Goal: Information Seeking & Learning: Learn about a topic

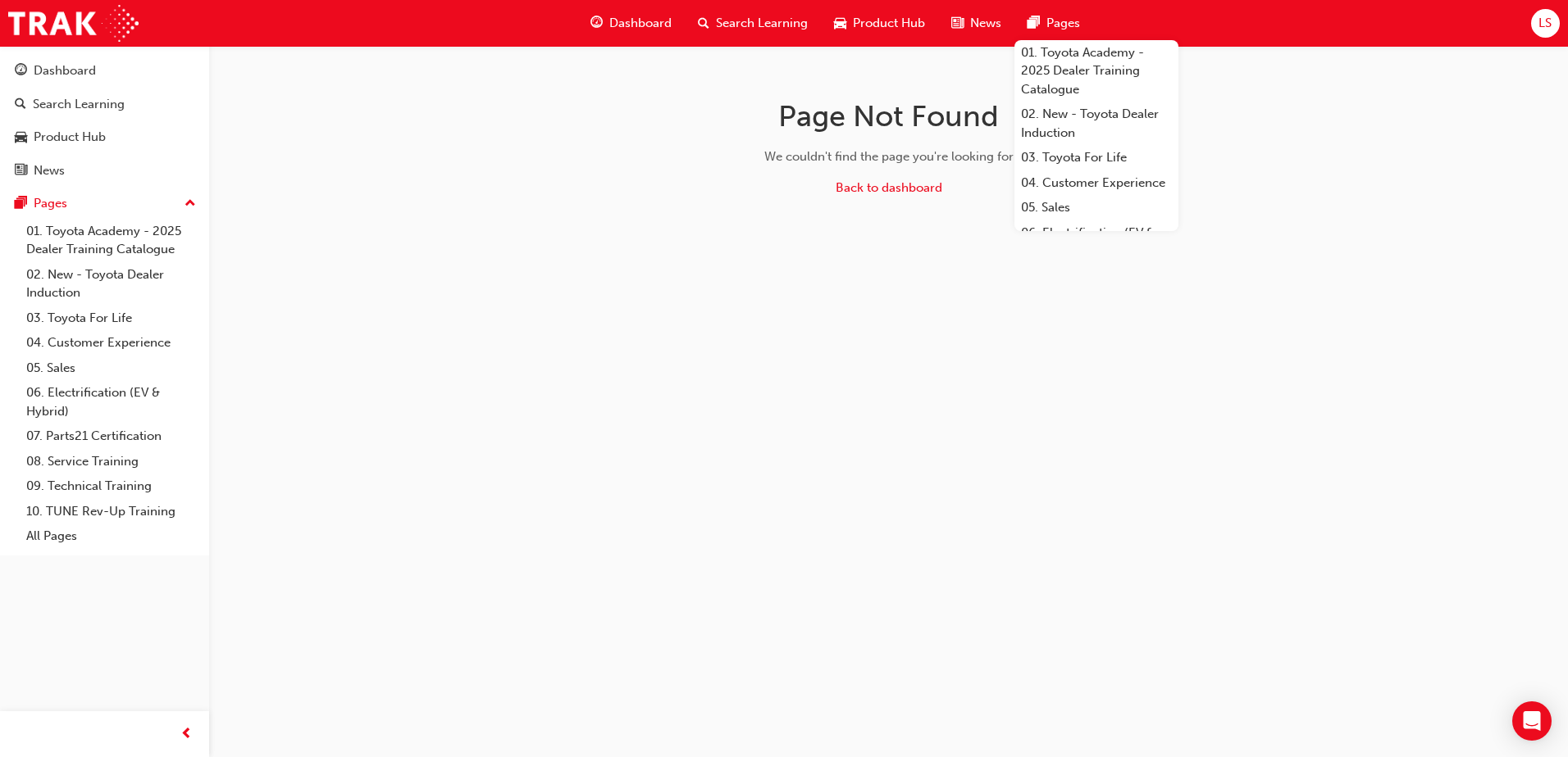
click at [646, 37] on div "Dashboard" at bounding box center [631, 23] width 107 height 33
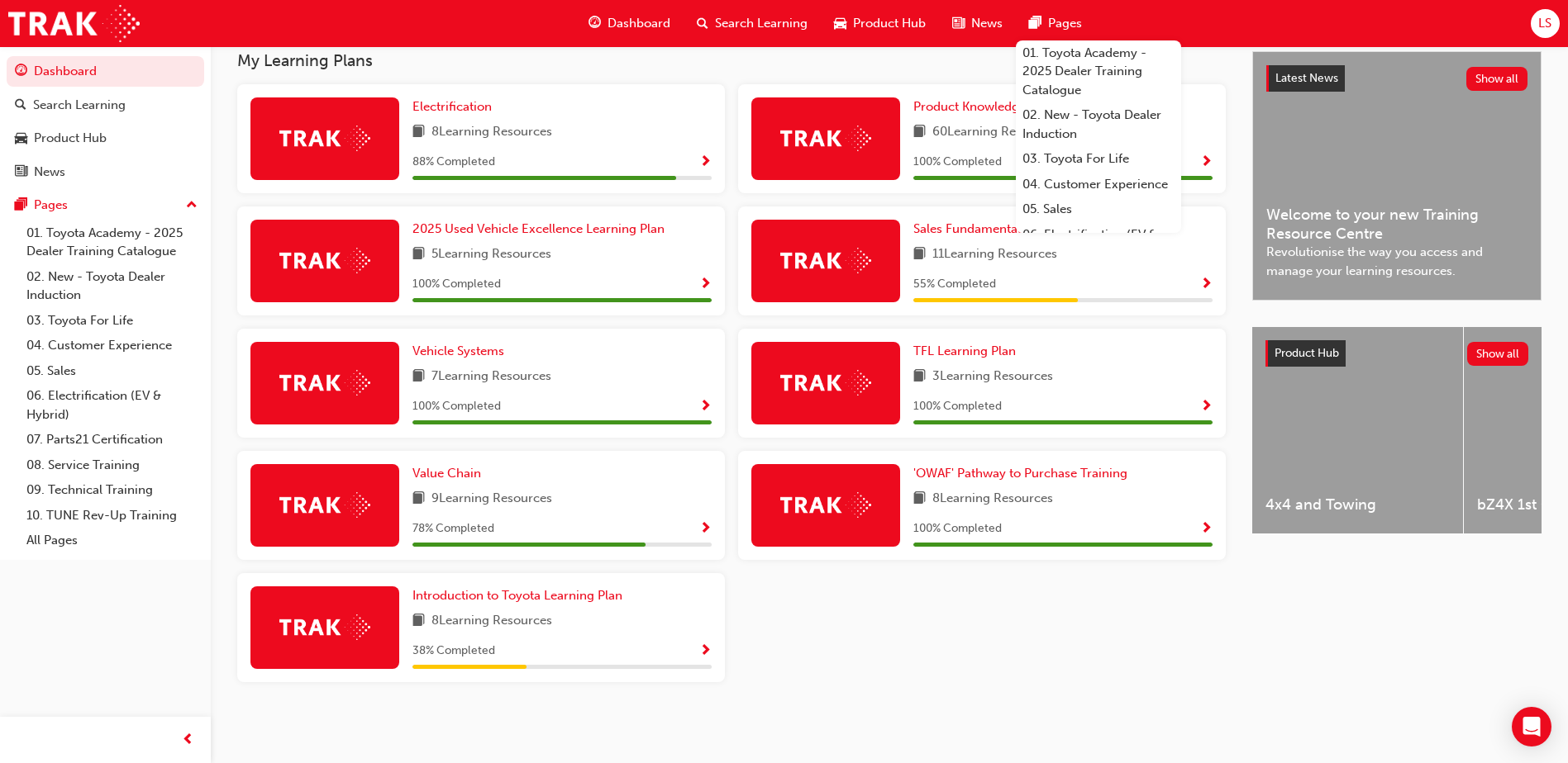
scroll to position [376, 0]
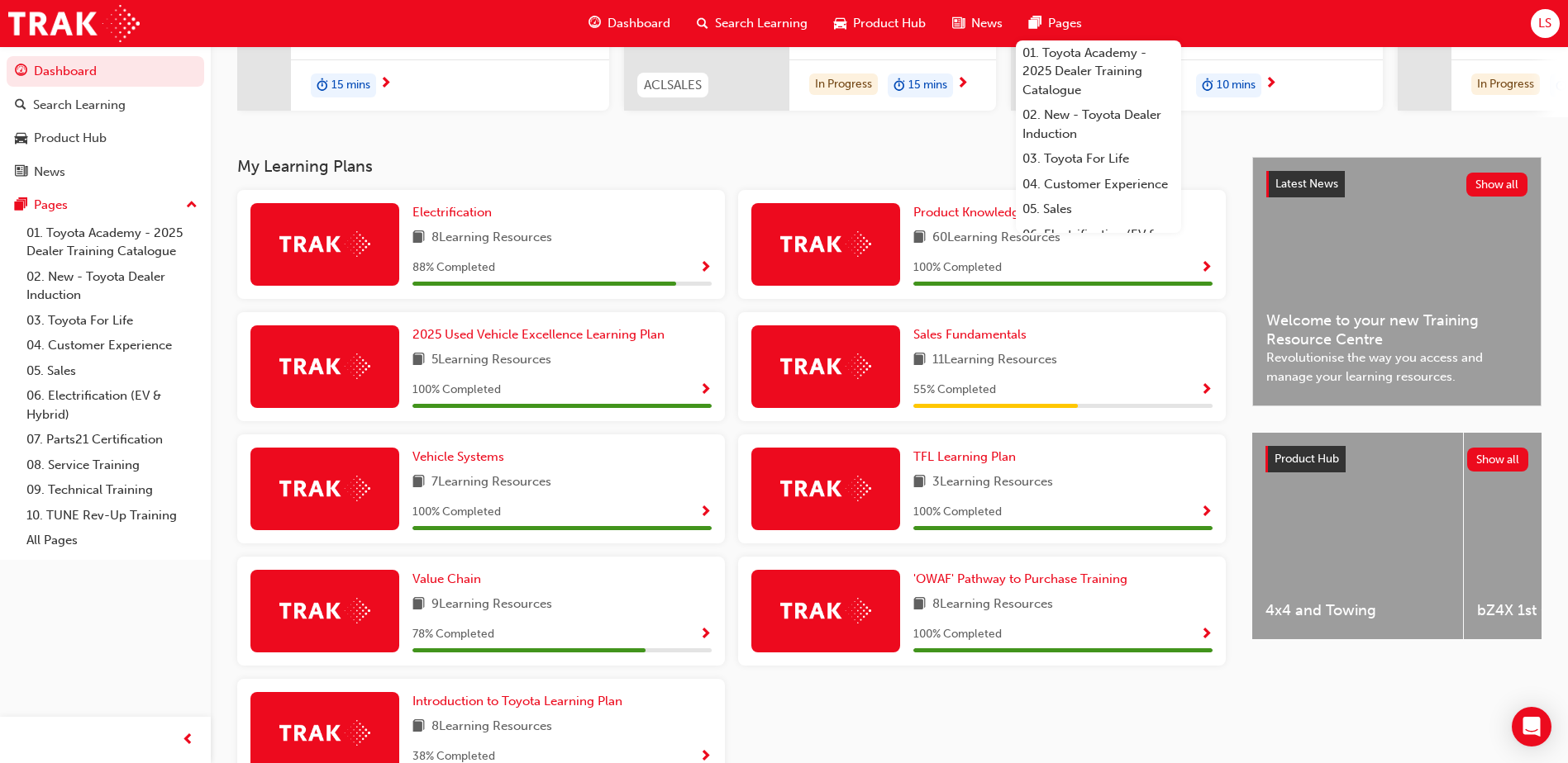
click at [1034, 361] on span "11 Learning Resources" at bounding box center [994, 360] width 124 height 20
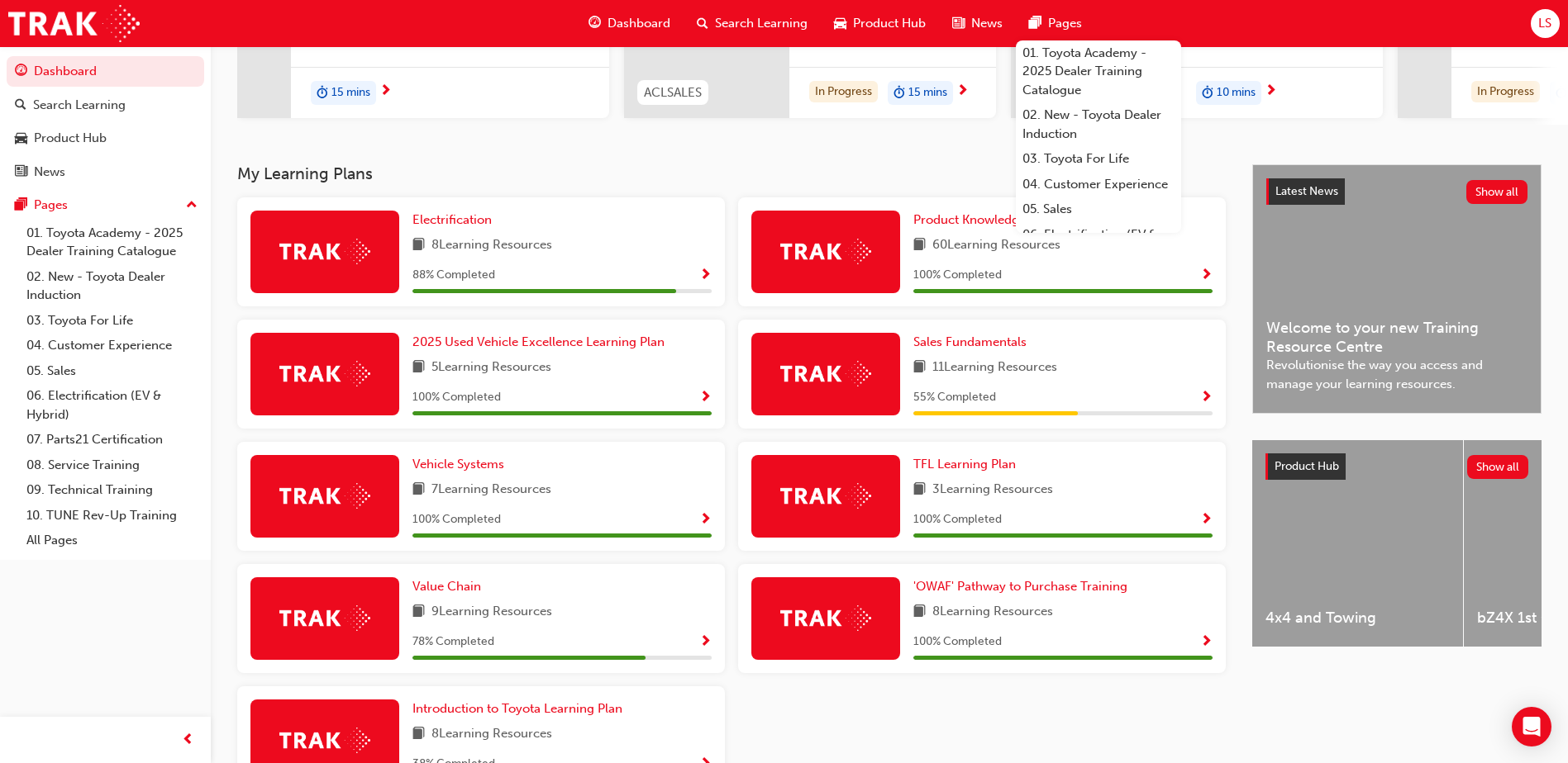
scroll to position [252, 0]
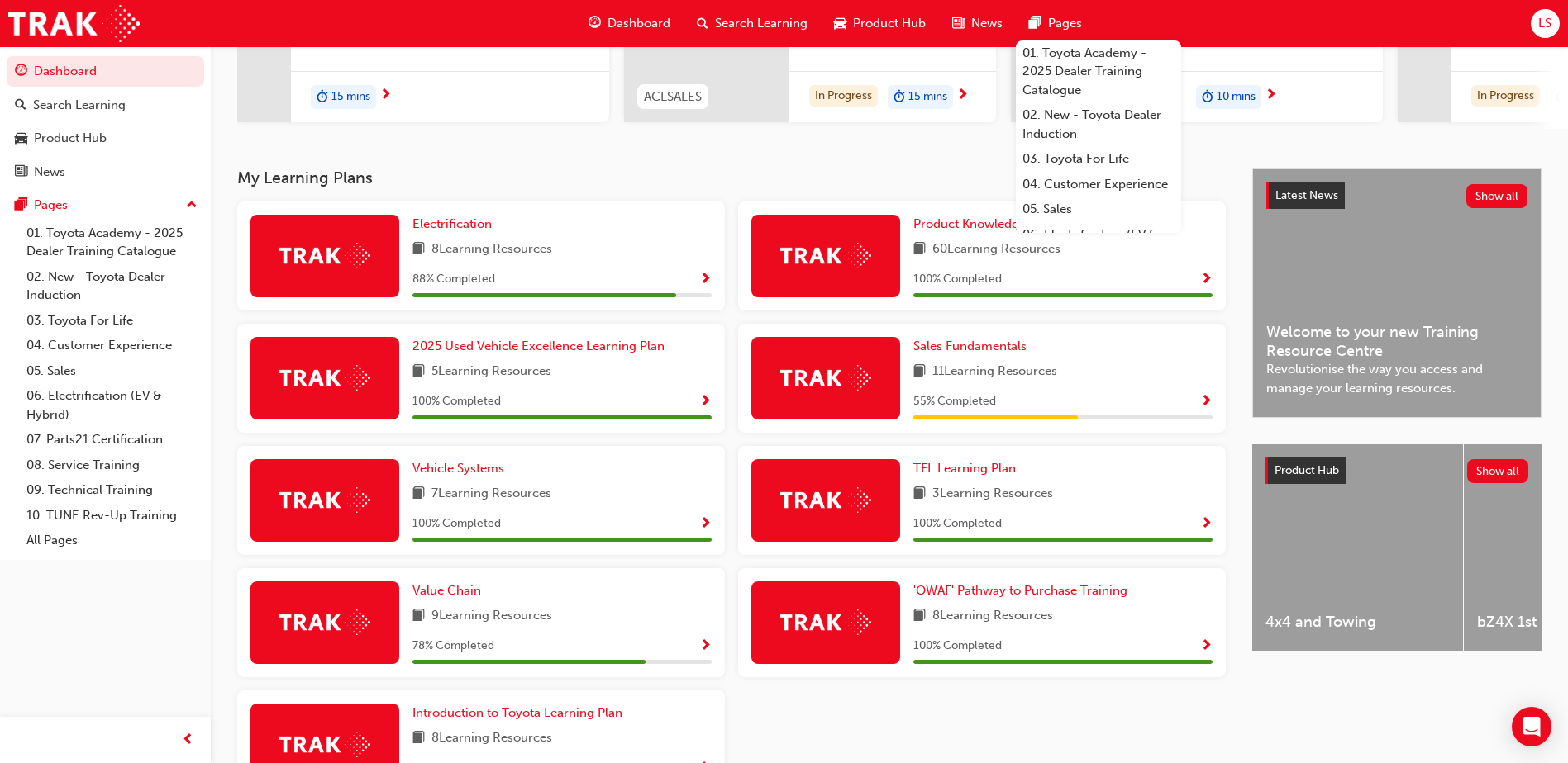
click at [1204, 401] on span "Show Progress" at bounding box center [1206, 402] width 13 height 14
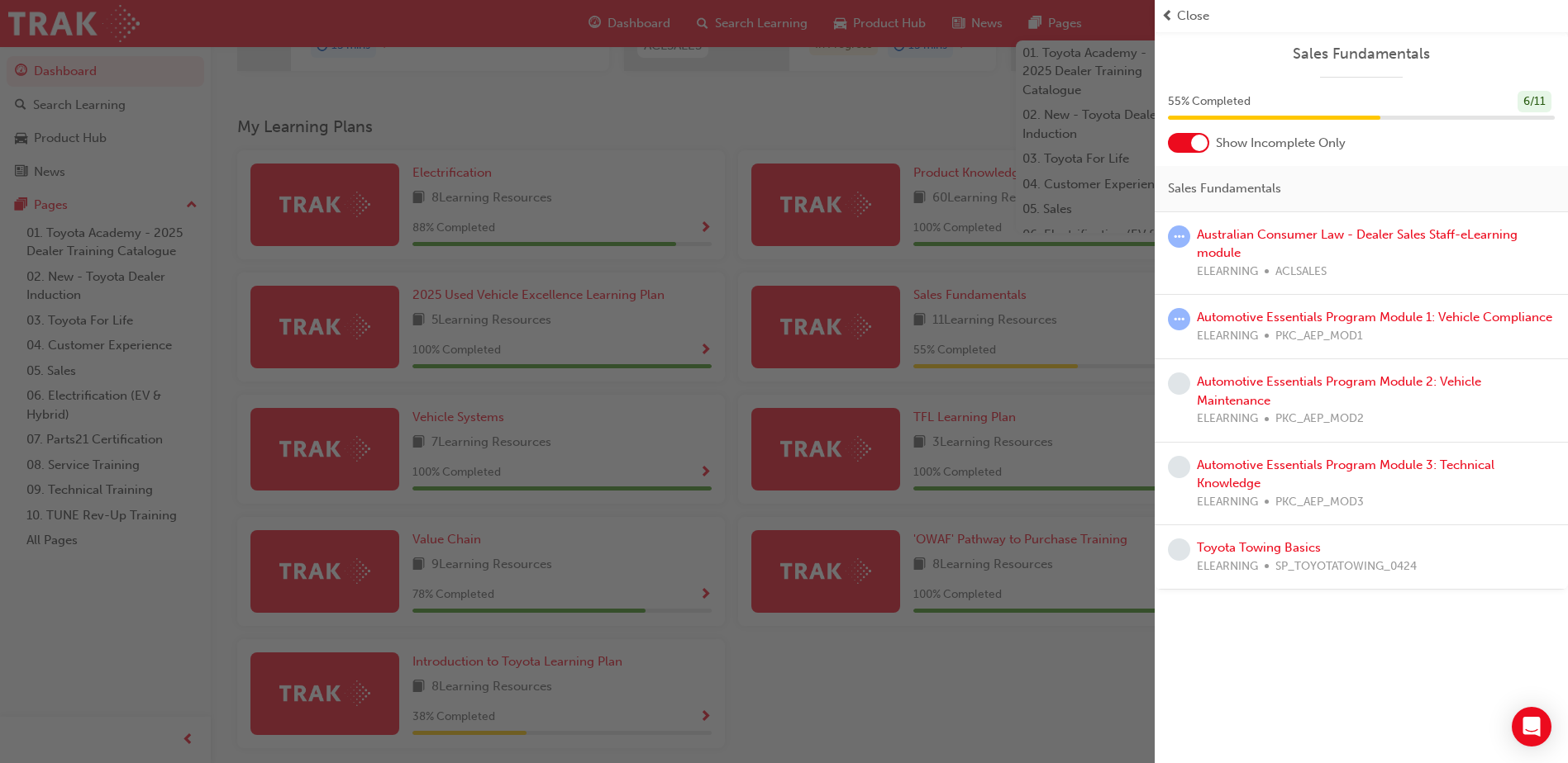
scroll to position [376, 0]
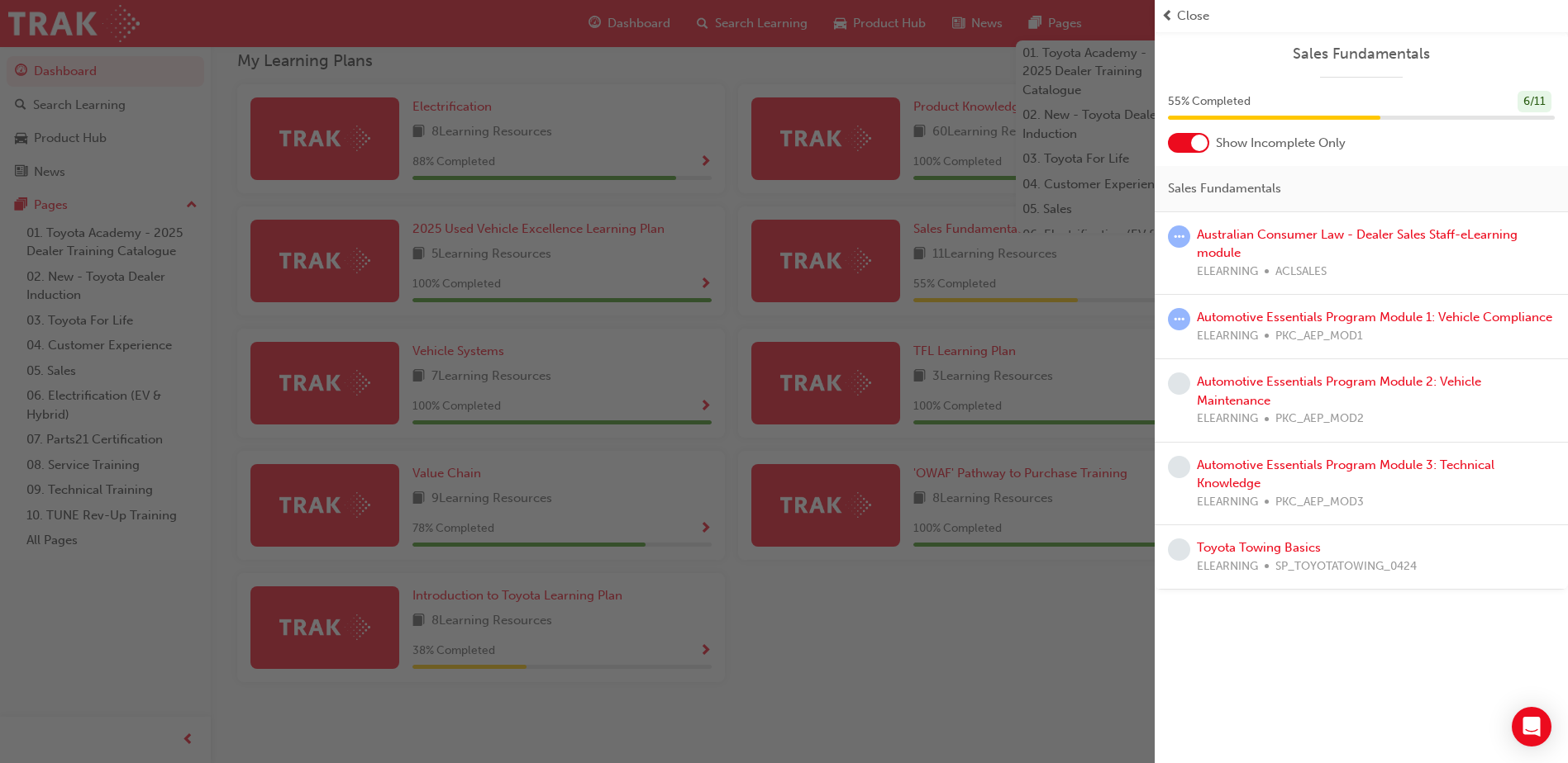
click at [853, 647] on div "button" at bounding box center [577, 382] width 1155 height 763
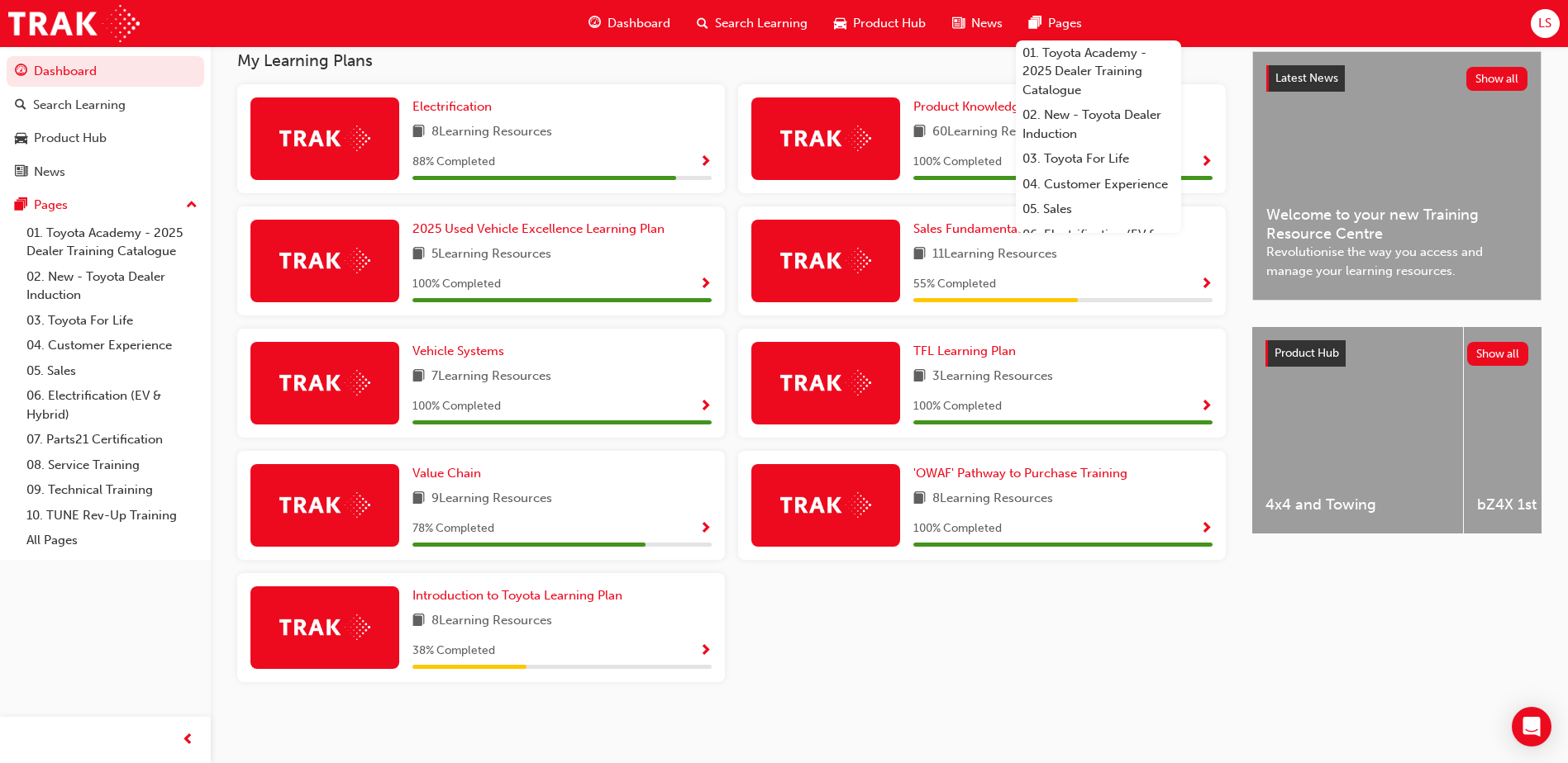
click at [1047, 746] on div "LS Welcome back , [PERSON_NAME] Next up for me Toyota Electrified: Charging Dem…" at bounding box center [784, 197] width 1568 height 1133
click at [1009, 646] on div "Electrification 8 Learning Resources 88 % Completed Product Knowledge 60 Learni…" at bounding box center [731, 389] width 1001 height 612
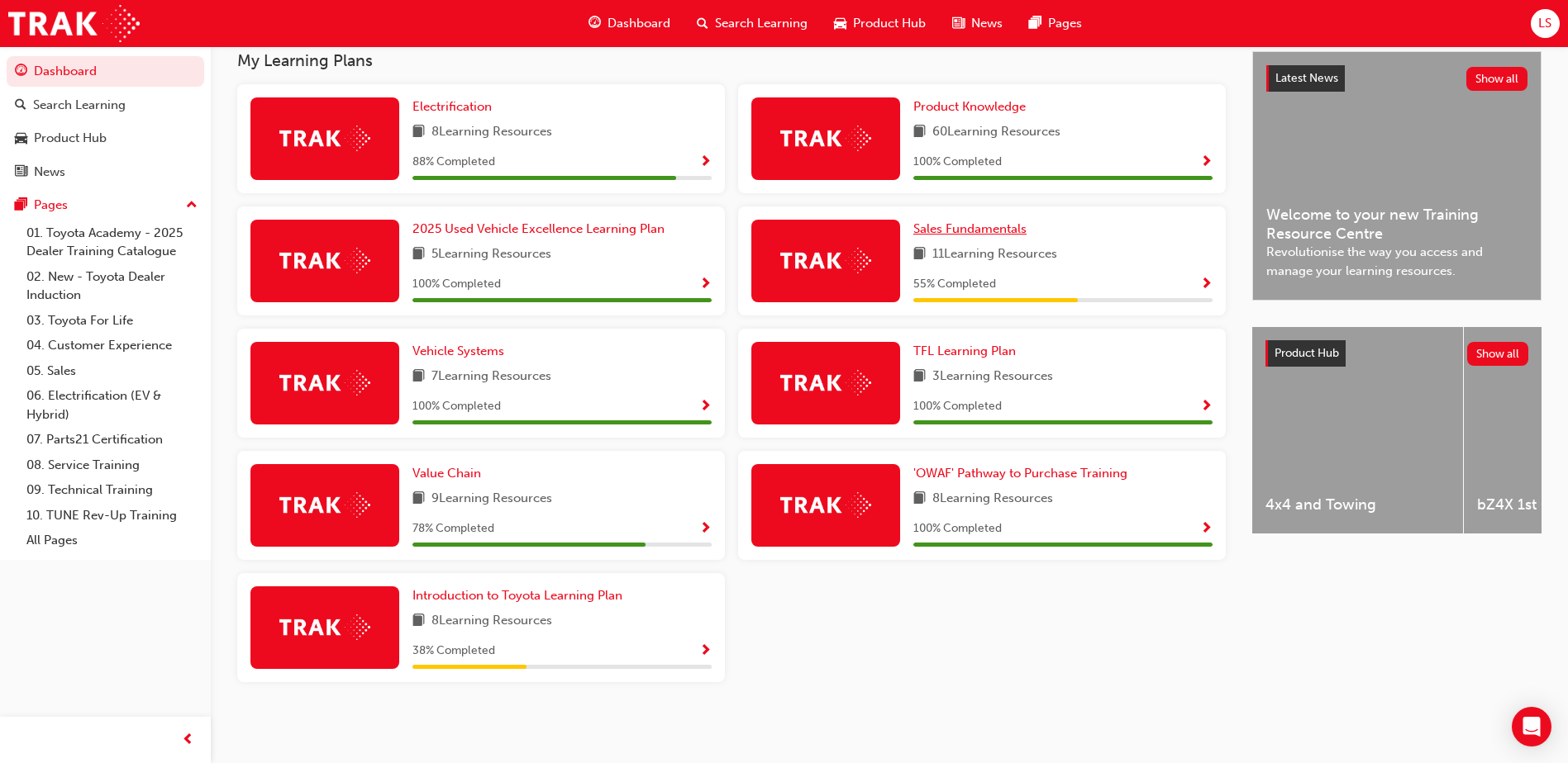
click at [964, 223] on span "Sales Fundamentals" at bounding box center [970, 228] width 113 height 14
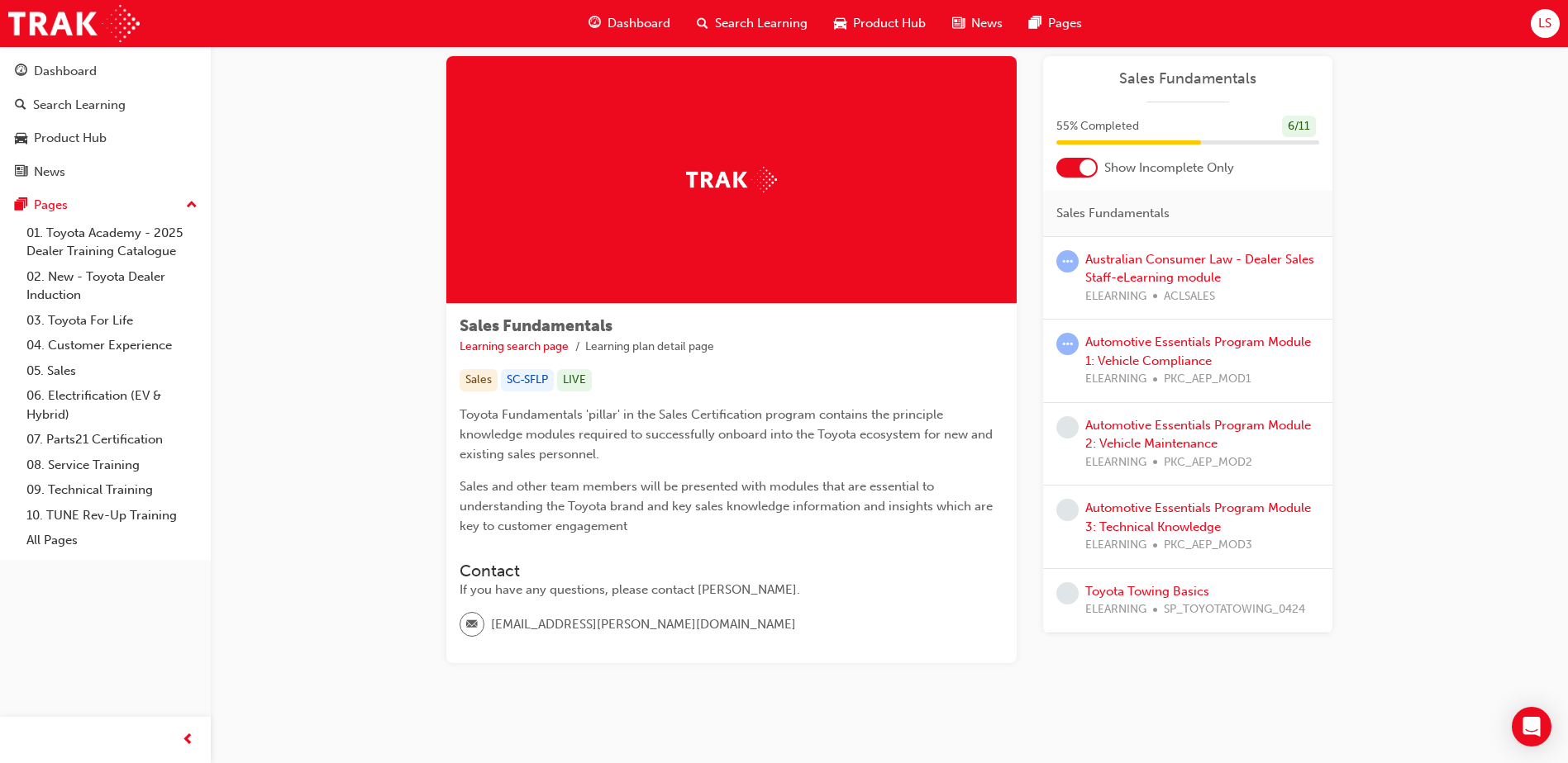
scroll to position [50, 0]
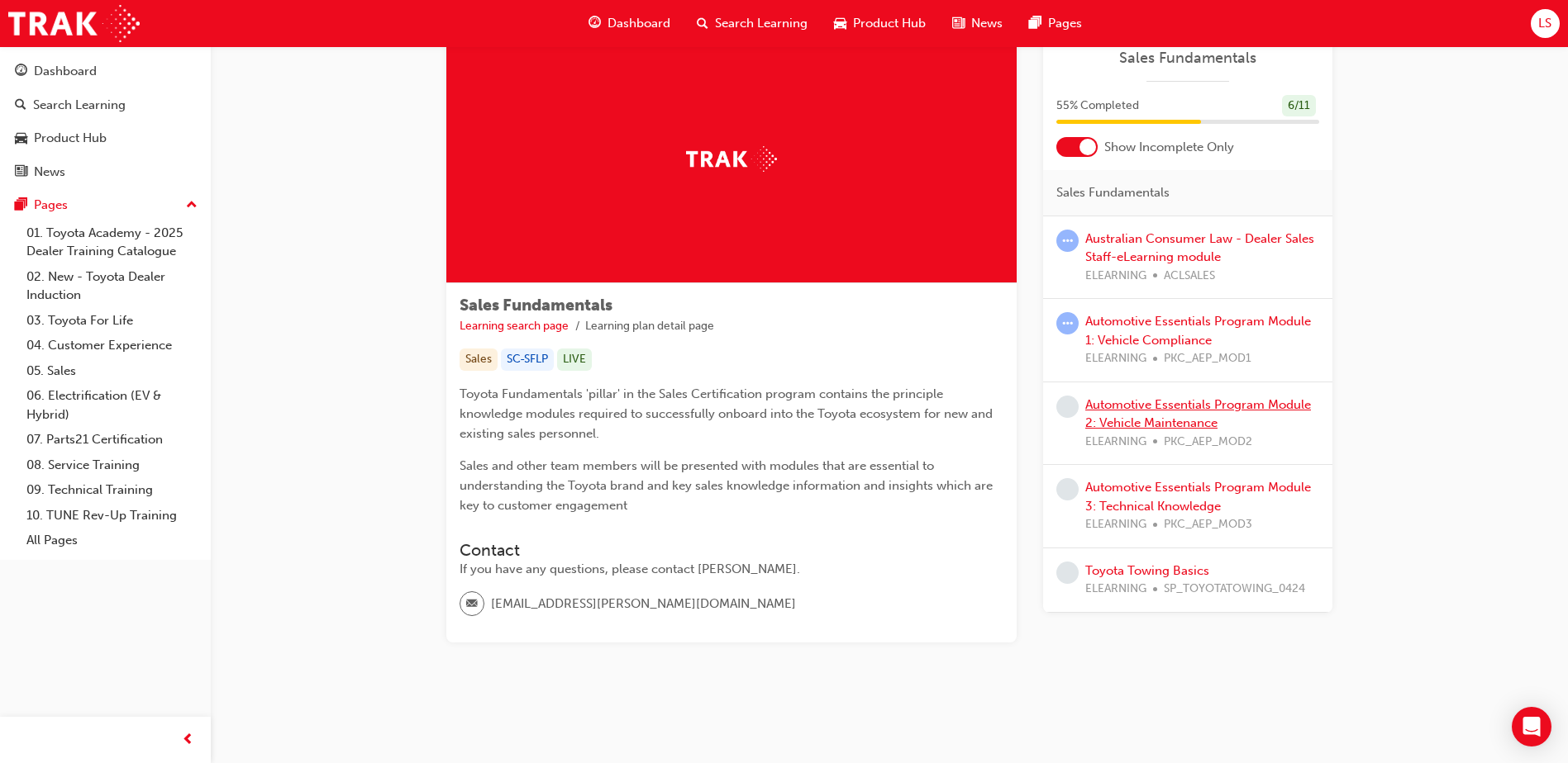
click at [1131, 430] on link "Automotive Essentials Program Module 2: Vehicle Maintenance" at bounding box center [1198, 413] width 226 height 34
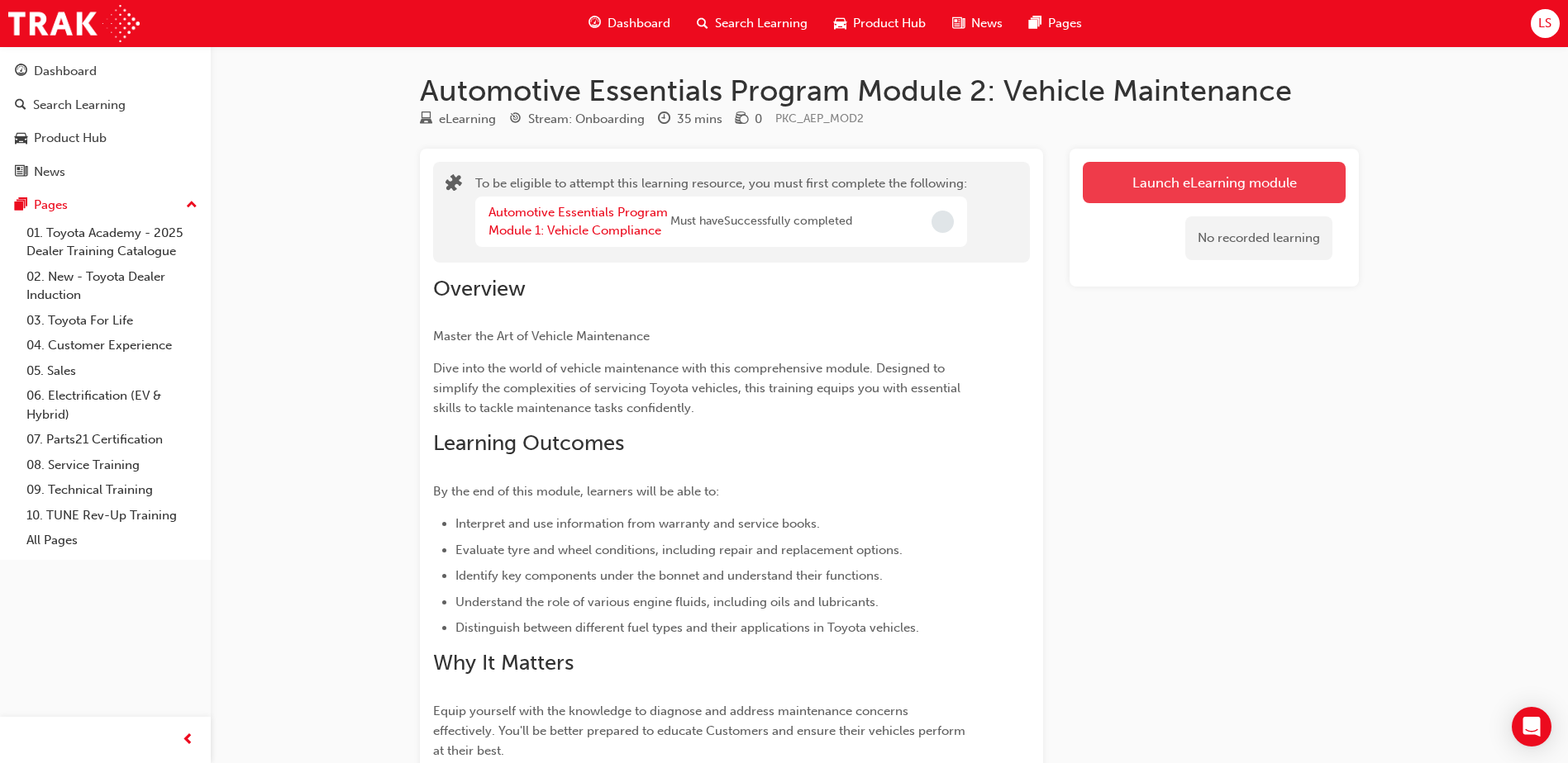
click at [1250, 173] on button "Launch eLearning module" at bounding box center [1213, 182] width 263 height 41
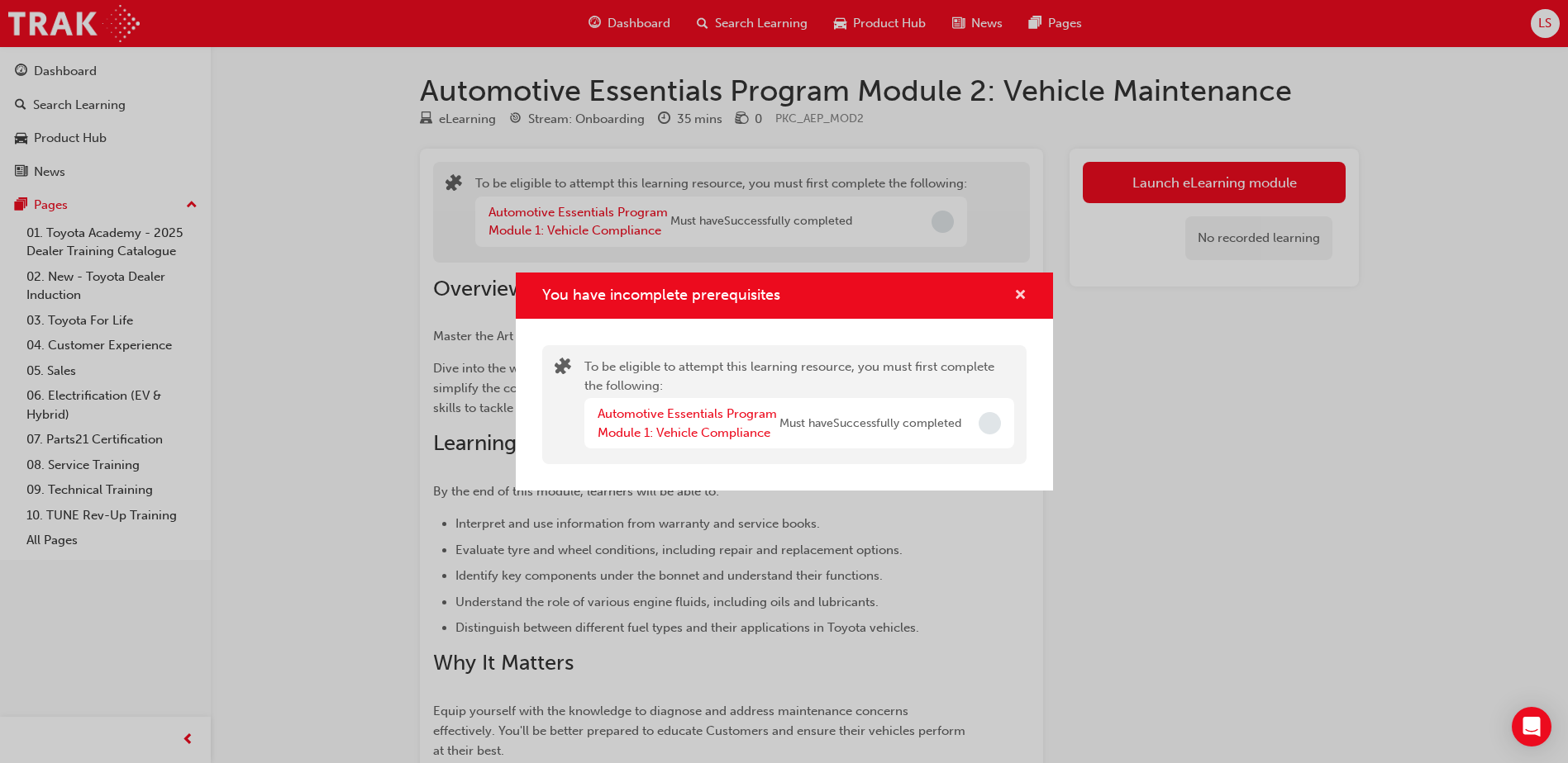
click at [1023, 289] on span "cross-icon" at bounding box center [1020, 296] width 13 height 14
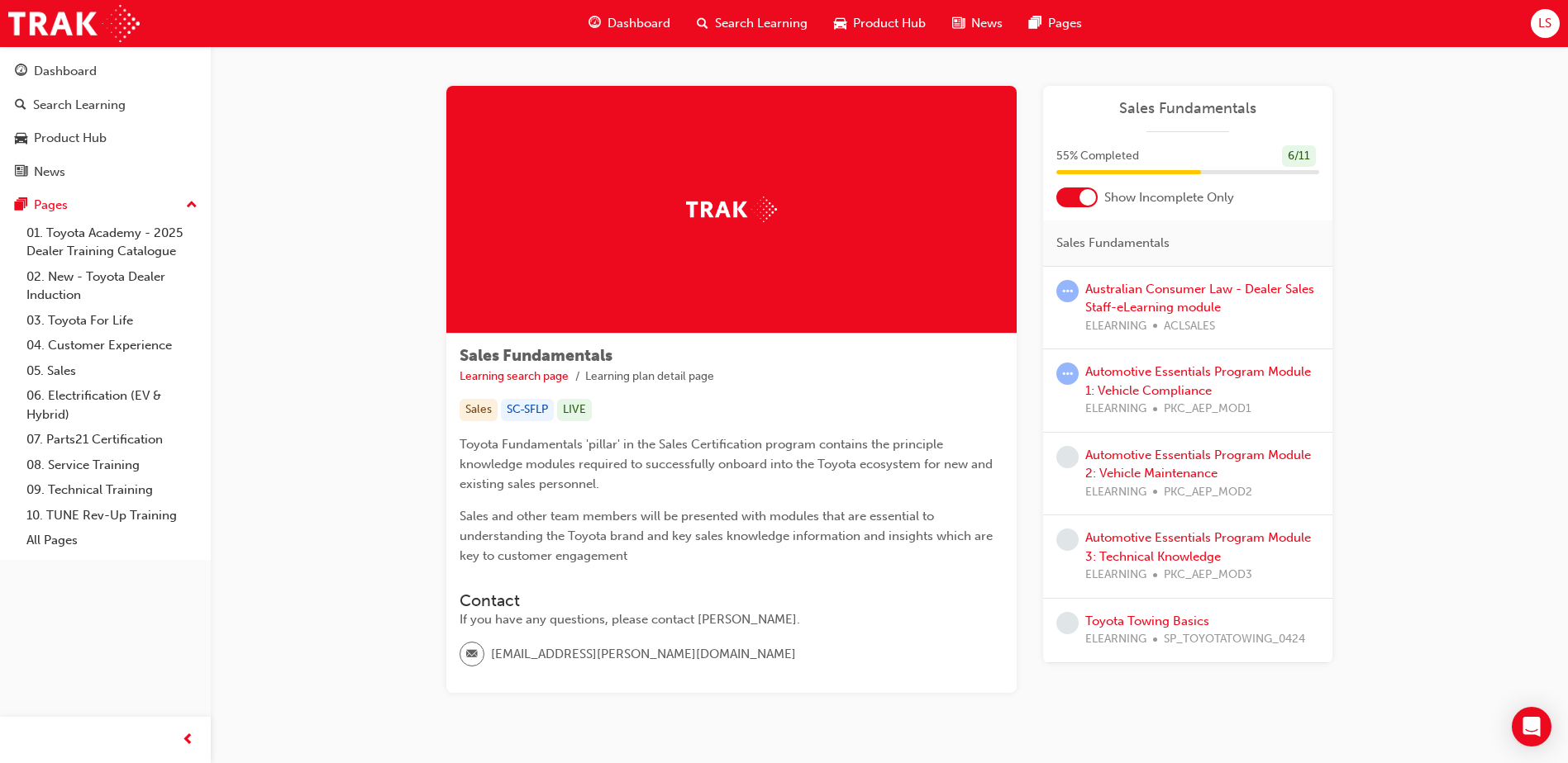
click at [1074, 288] on span "learningRecordVerb_ATTEMPT-icon" at bounding box center [1067, 291] width 22 height 22
click at [1208, 290] on link "Australian Consumer Law - Dealer Sales Staff-eLearning module" at bounding box center [1200, 298] width 229 height 34
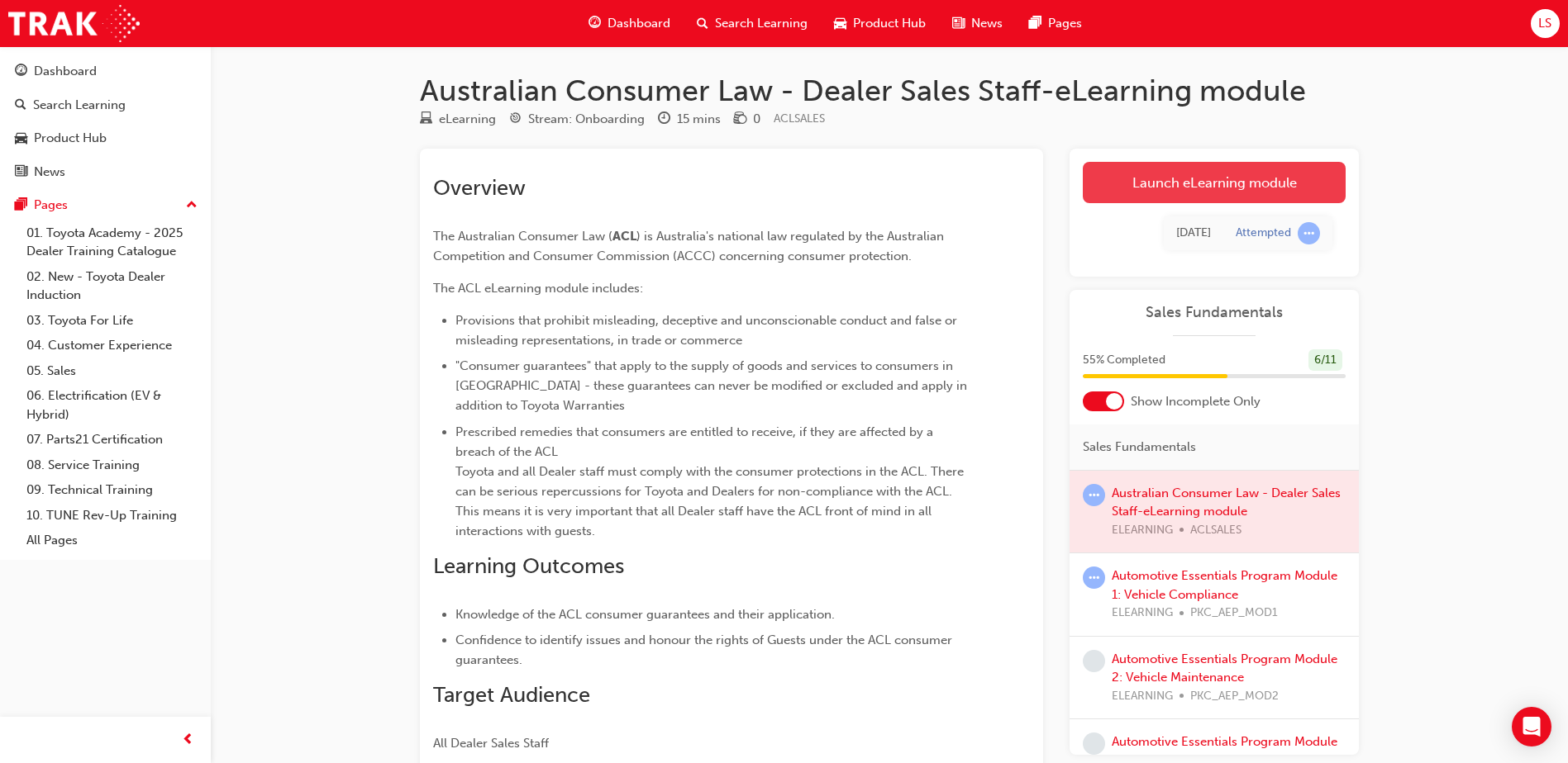
click at [1181, 171] on link "Launch eLearning module" at bounding box center [1213, 182] width 263 height 41
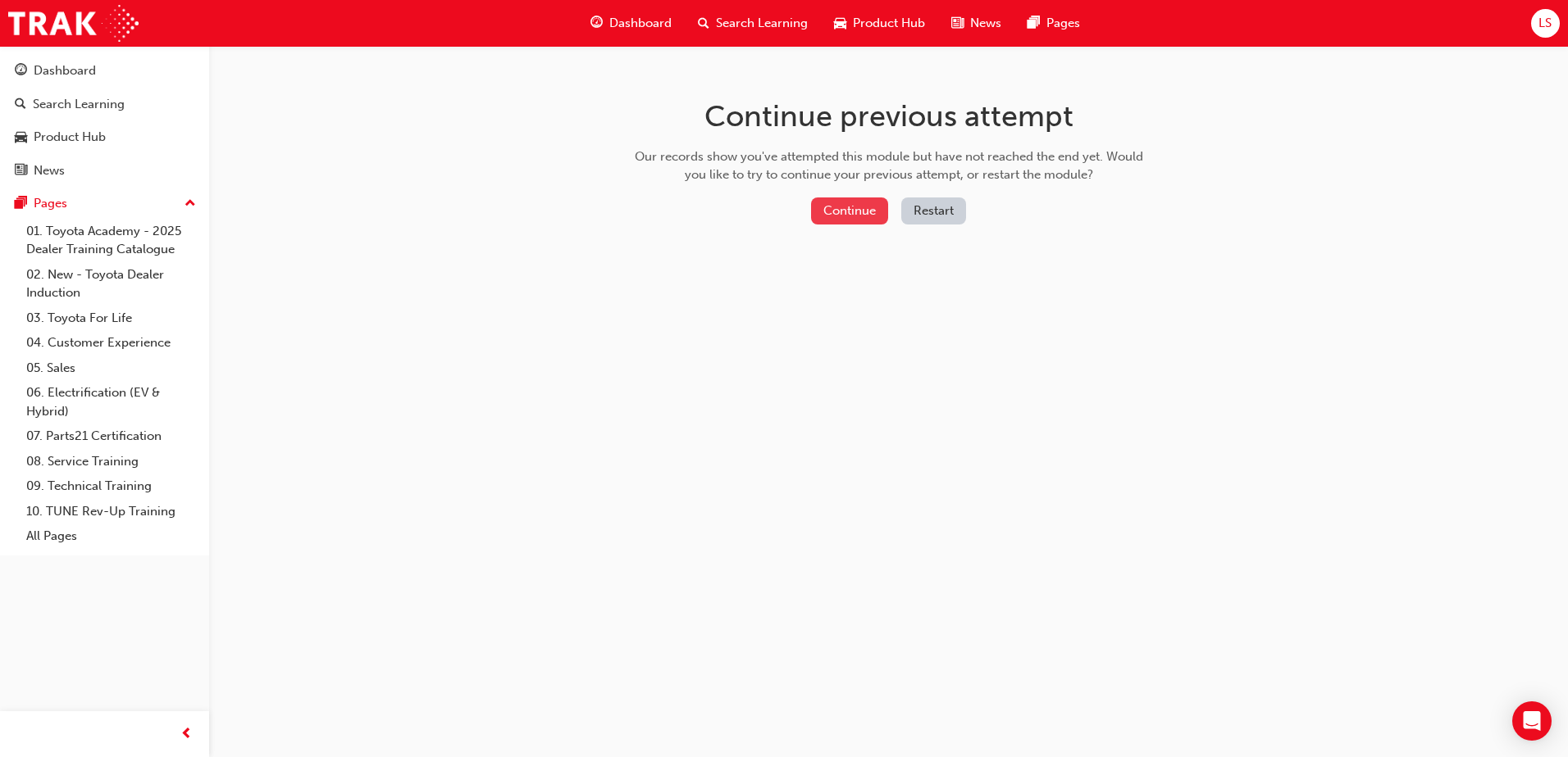
click at [831, 210] on button "Continue" at bounding box center [849, 211] width 77 height 27
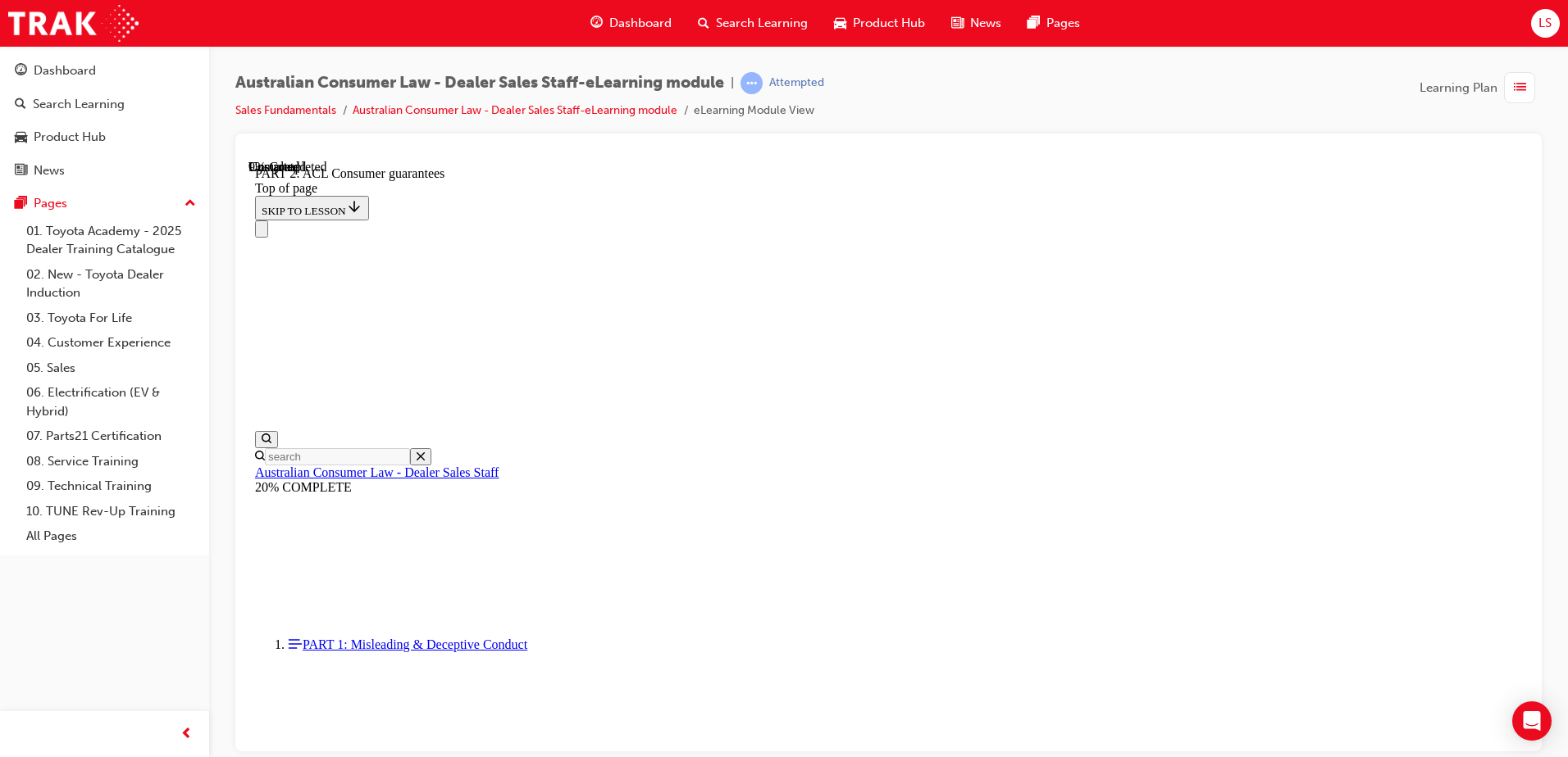
scroll to position [2694, 0]
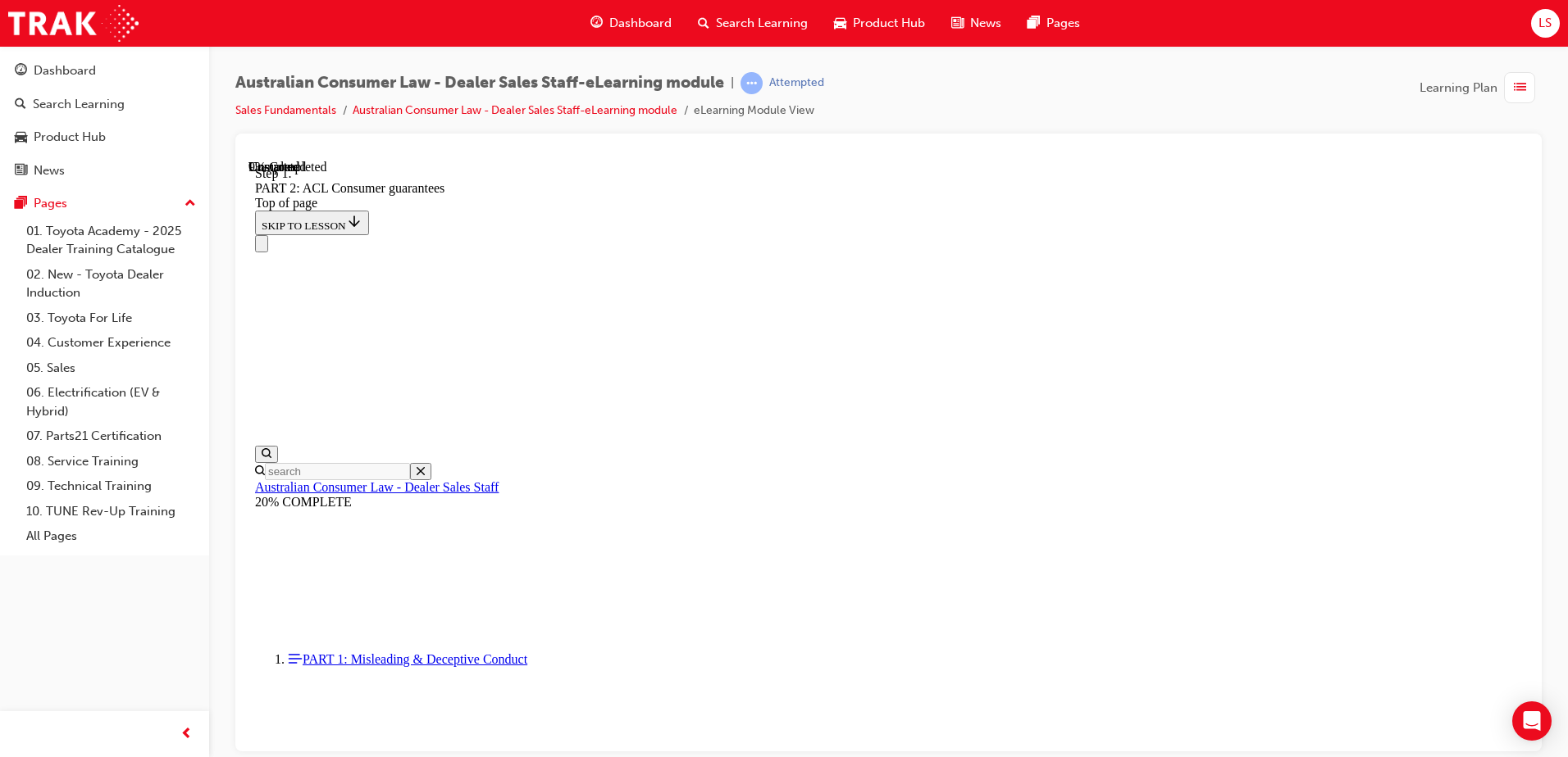
scroll to position [2657, 0]
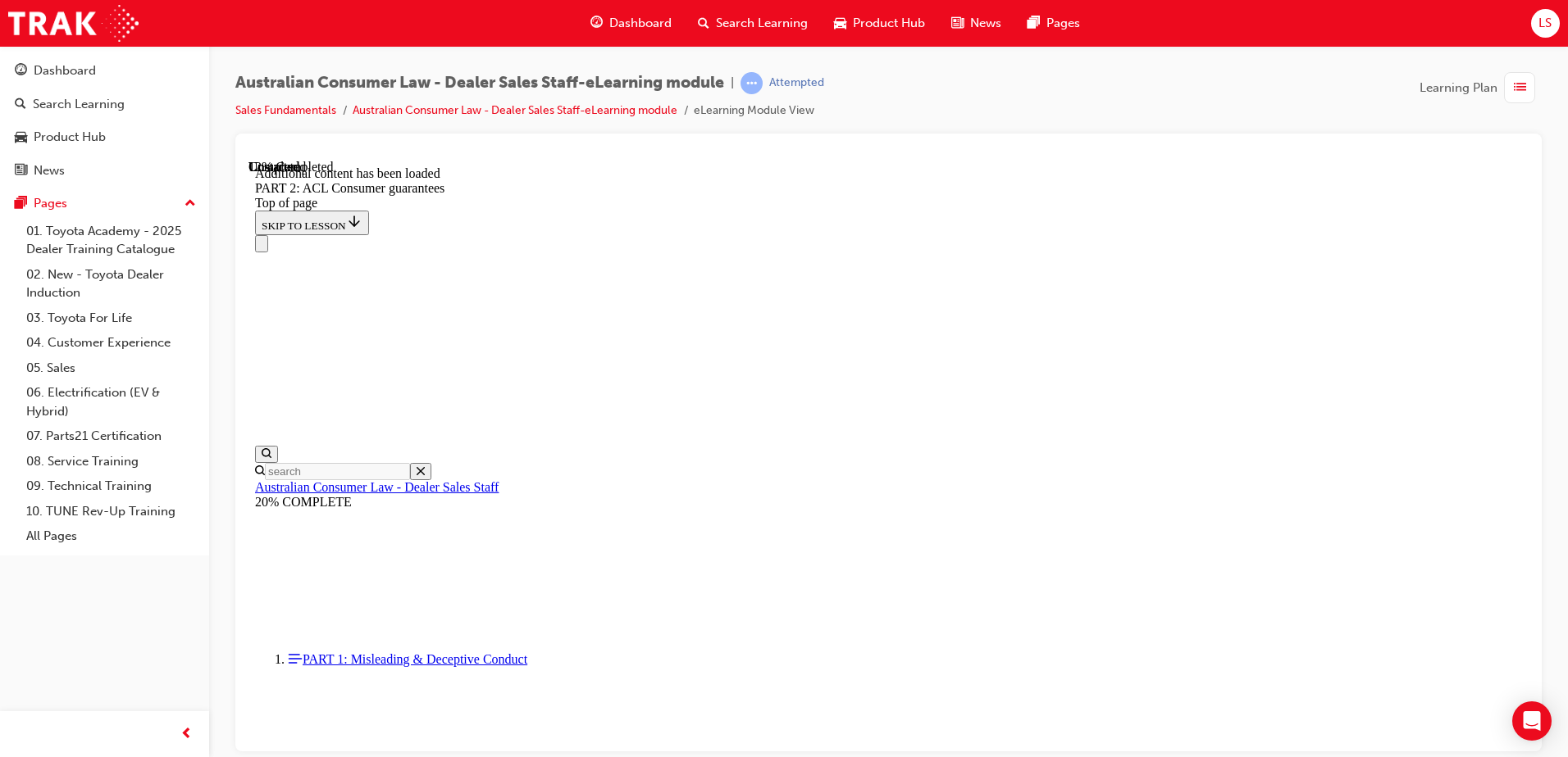
scroll to position [3100, 0]
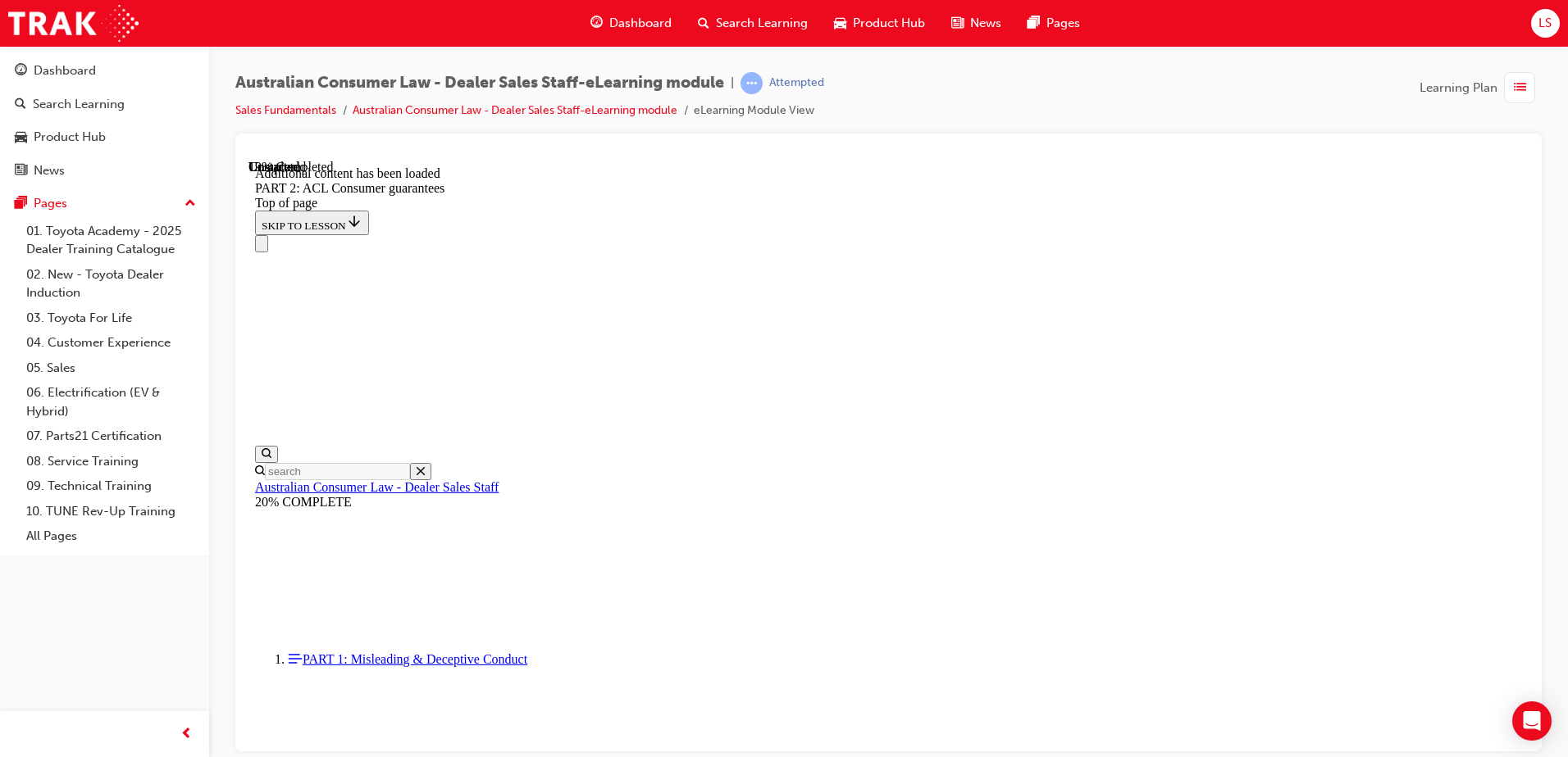
scroll to position [3931, 0]
